Goal: Task Accomplishment & Management: Use online tool/utility

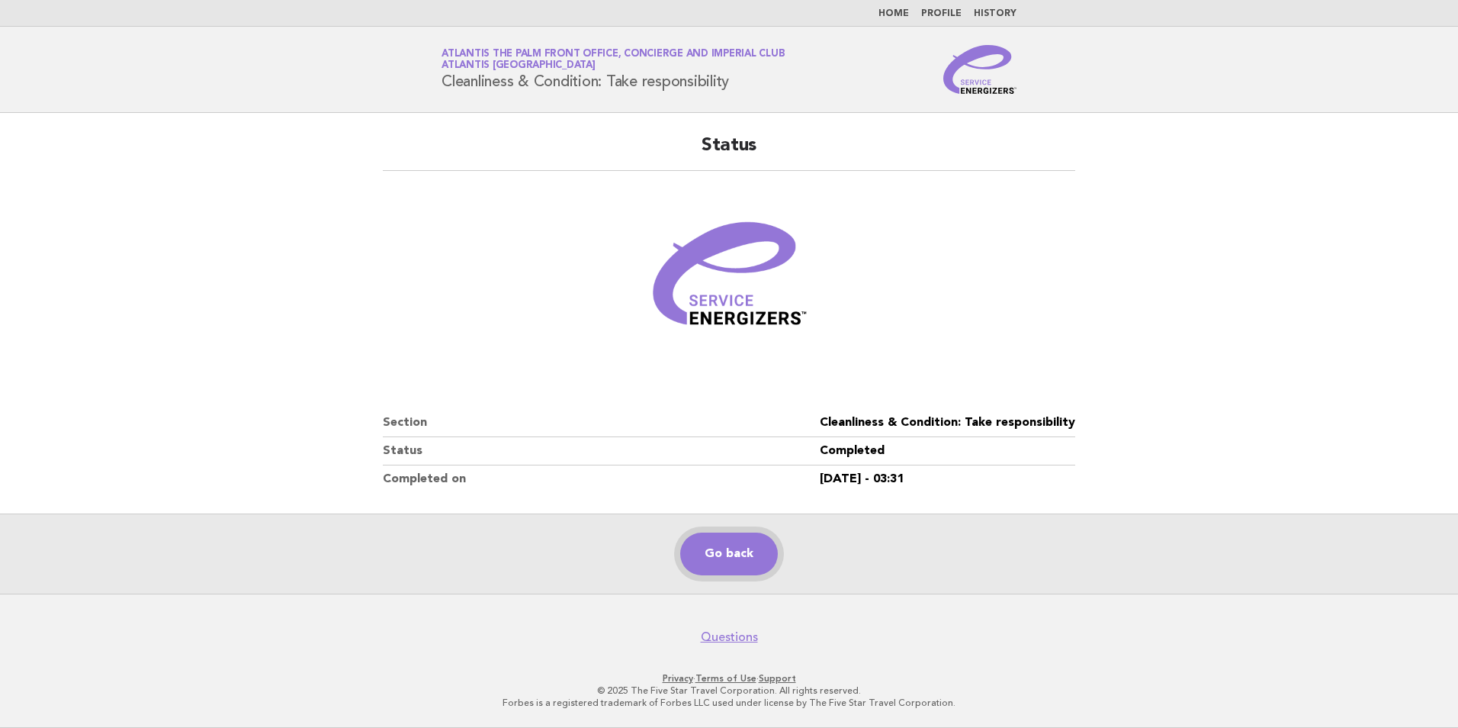
click at [722, 535] on link "Go back" at bounding box center [729, 553] width 98 height 43
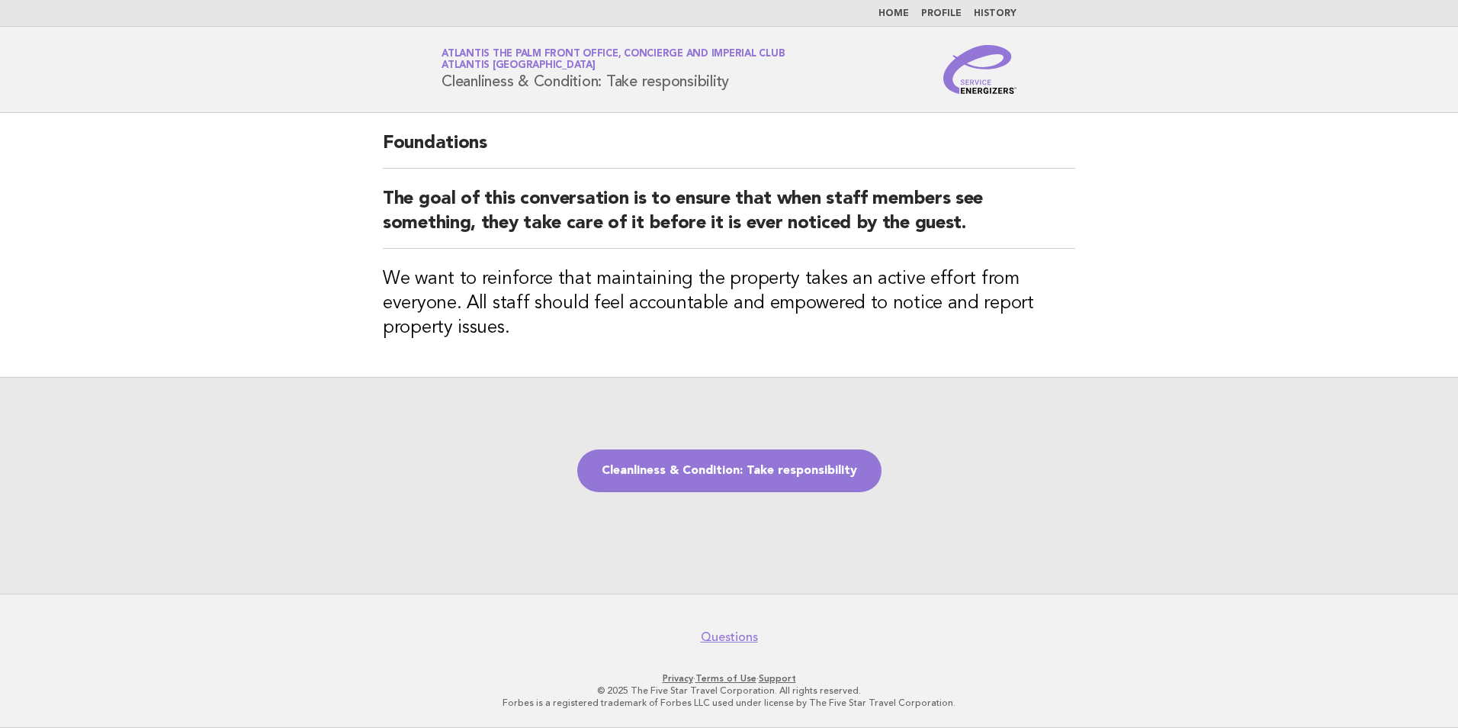
click at [745, 445] on div "Cleanliness & Condition: Take responsibility" at bounding box center [729, 485] width 1458 height 217
click at [715, 479] on link "Cleanliness & Condition: Take responsibility" at bounding box center [729, 470] width 304 height 43
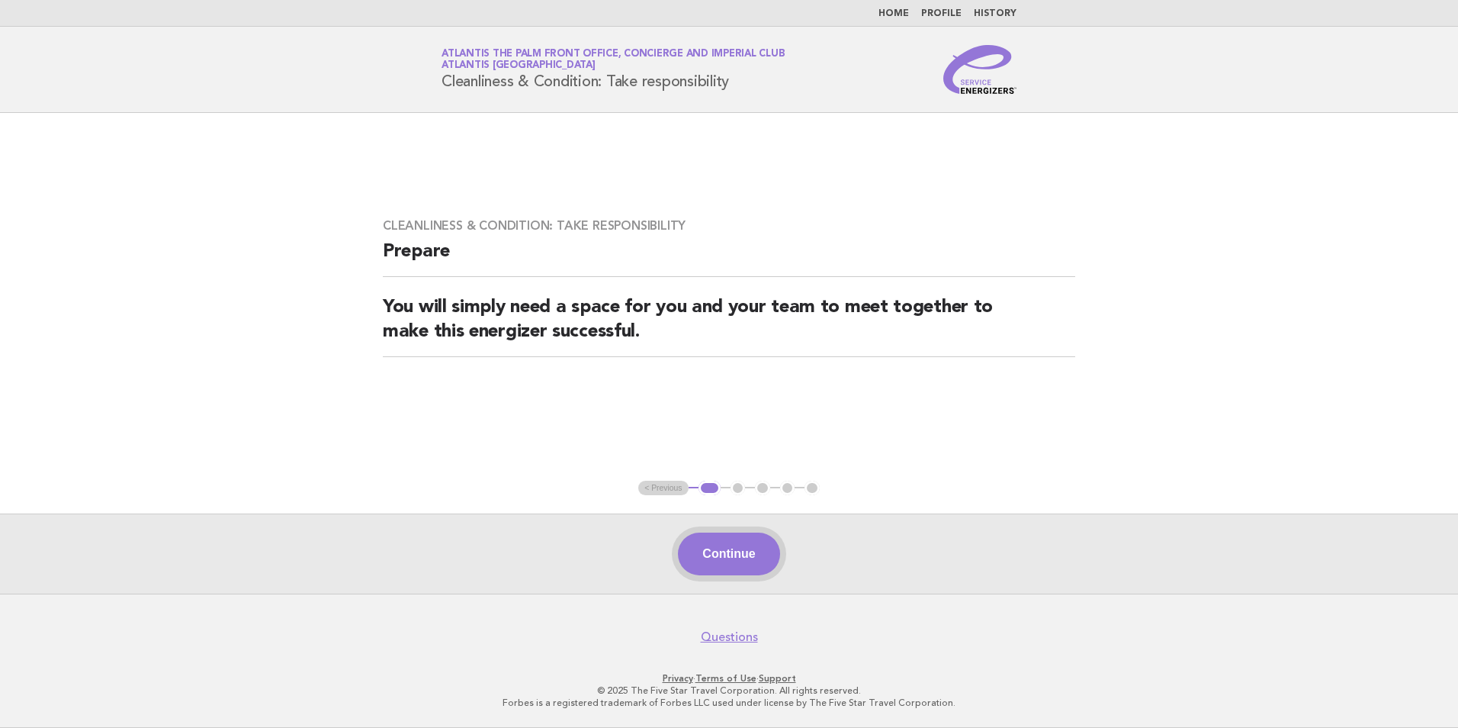
click at [724, 575] on button "Continue" at bounding box center [728, 553] width 101 height 43
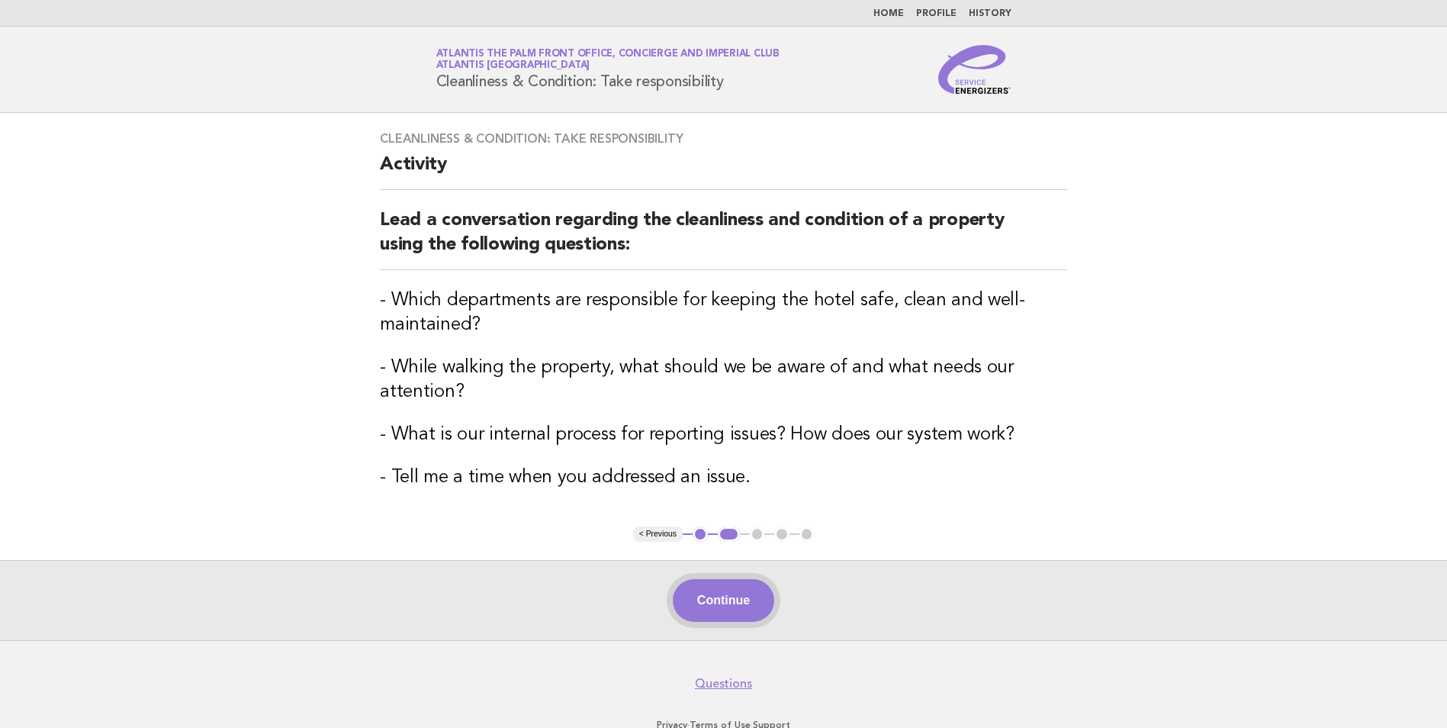
click at [711, 590] on button "Continue" at bounding box center [723, 600] width 101 height 43
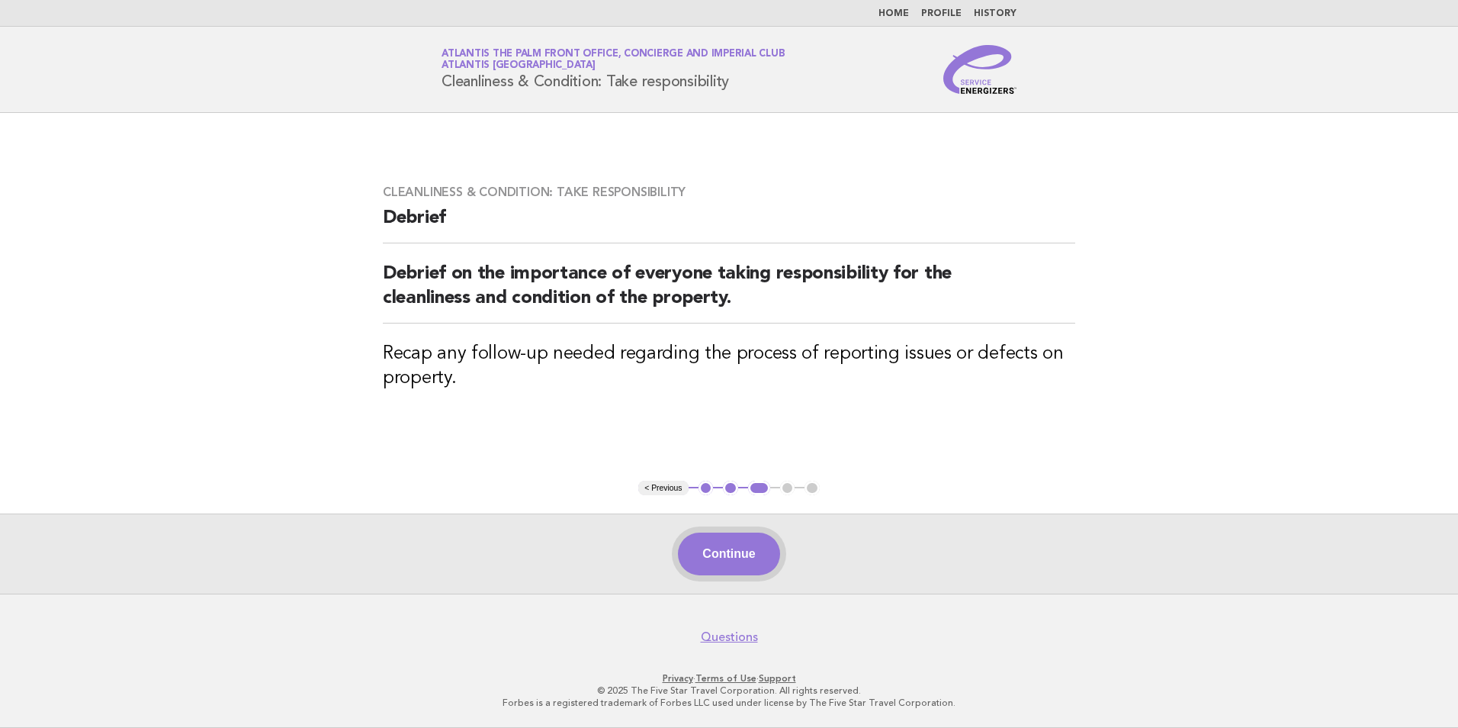
click at [740, 555] on button "Continue" at bounding box center [728, 553] width 101 height 43
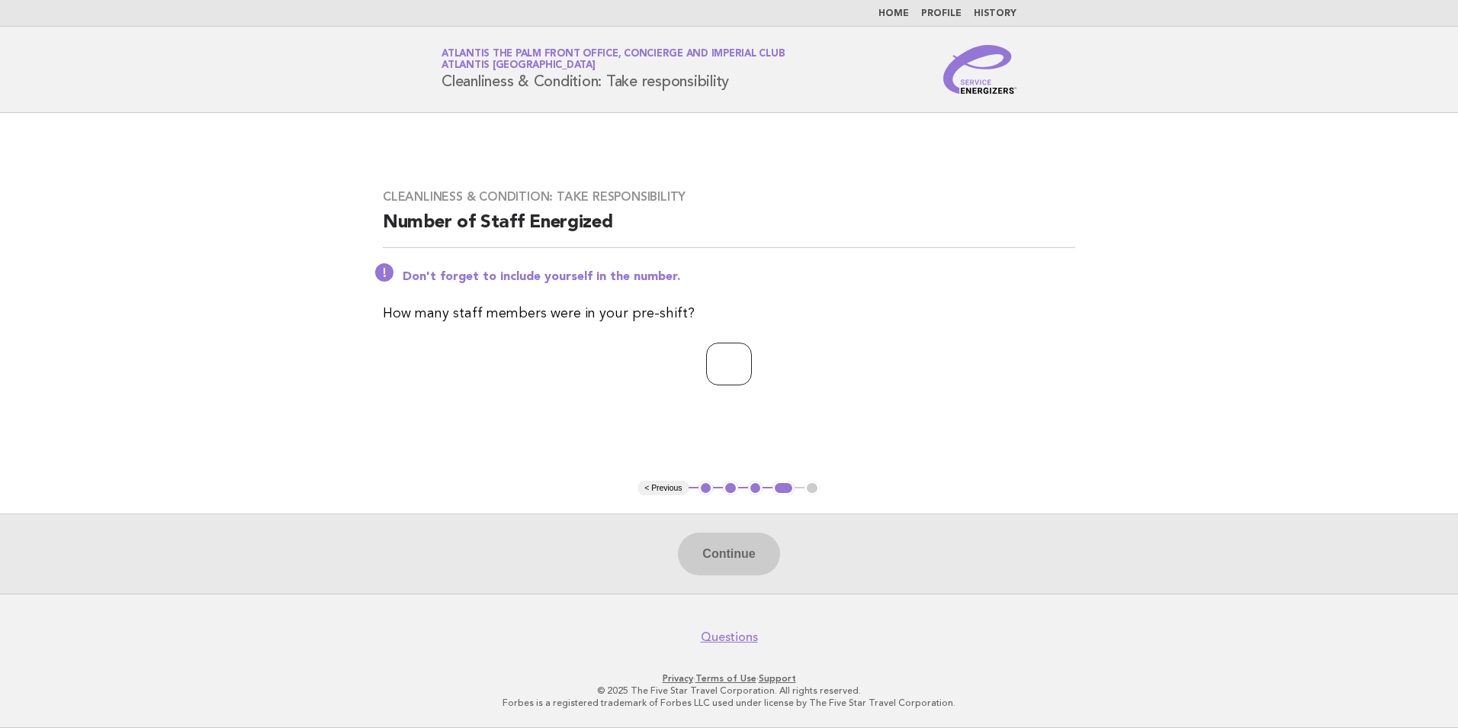
click at [706, 365] on input "number" at bounding box center [729, 363] width 46 height 43
type input "*"
click at [709, 548] on button "Continue" at bounding box center [728, 553] width 101 height 43
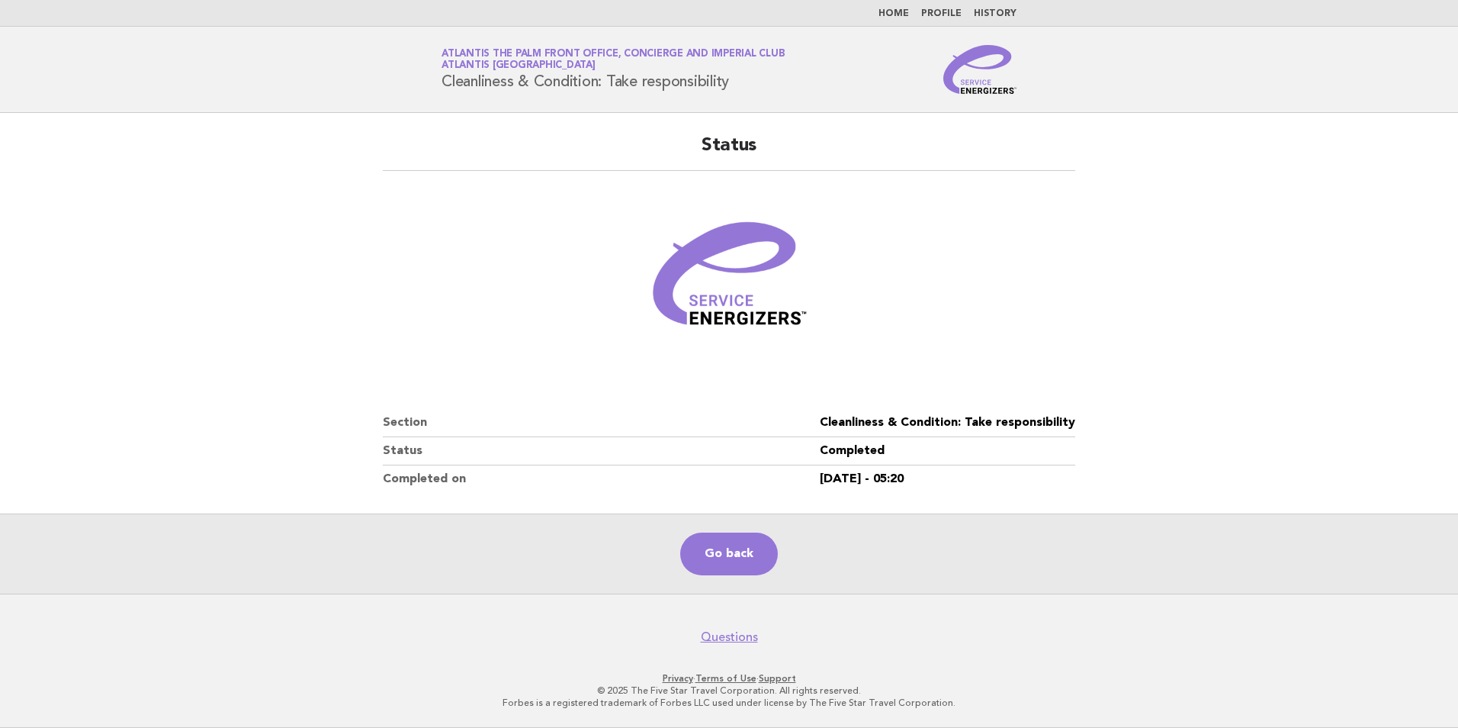
drag, startPoint x: 431, startPoint y: 674, endPoint x: 936, endPoint y: 56, distance: 798.5
click at [435, 669] on footer "Questions Privacy · Terms of Use · Support © 2025 The Five Star Travel Corporat…" at bounding box center [729, 660] width 1458 height 134
